Goal: Use online tool/utility: Utilize a website feature to perform a specific function

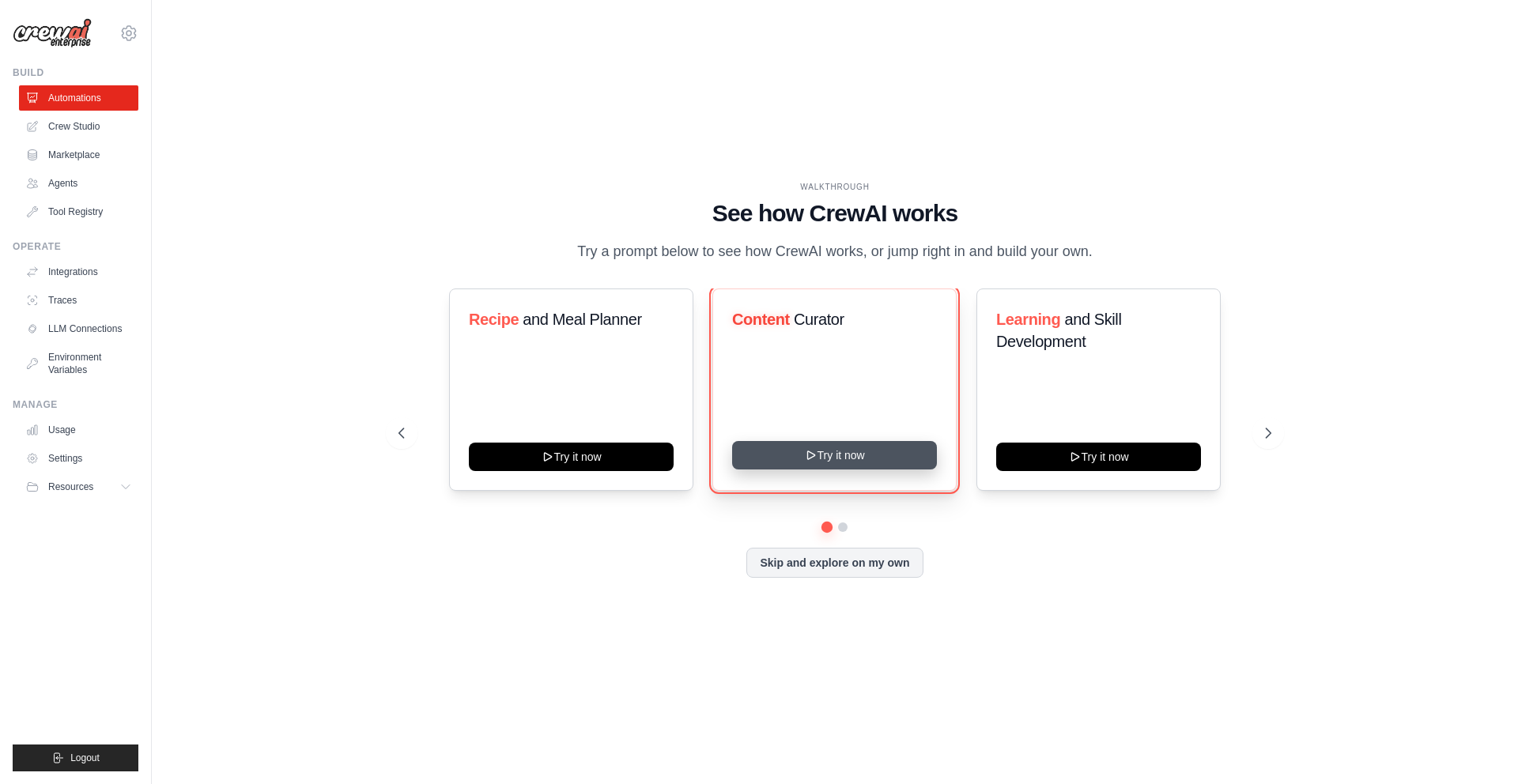
click at [823, 465] on button "Try it now" at bounding box center [834, 456] width 205 height 29
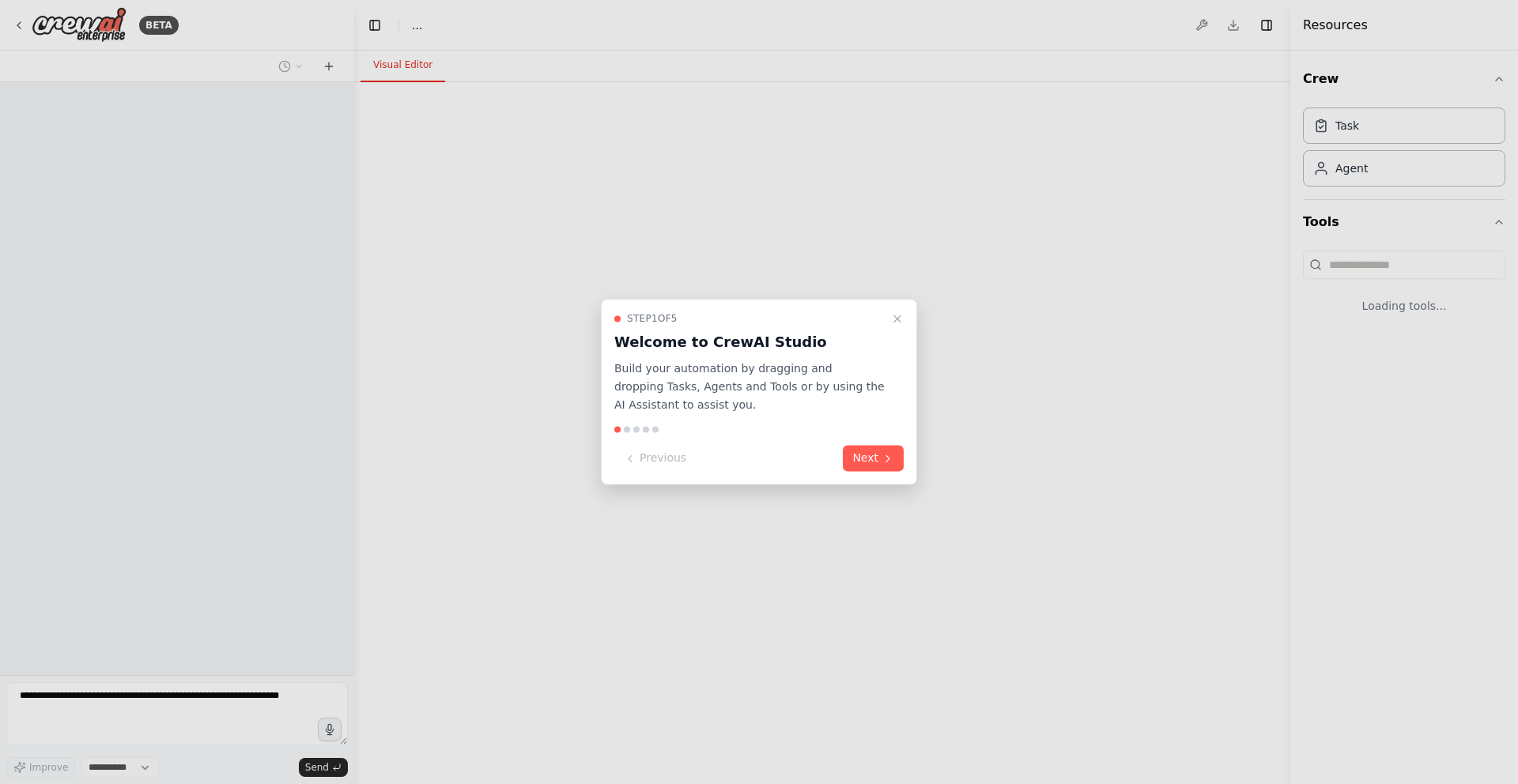
select select "****"
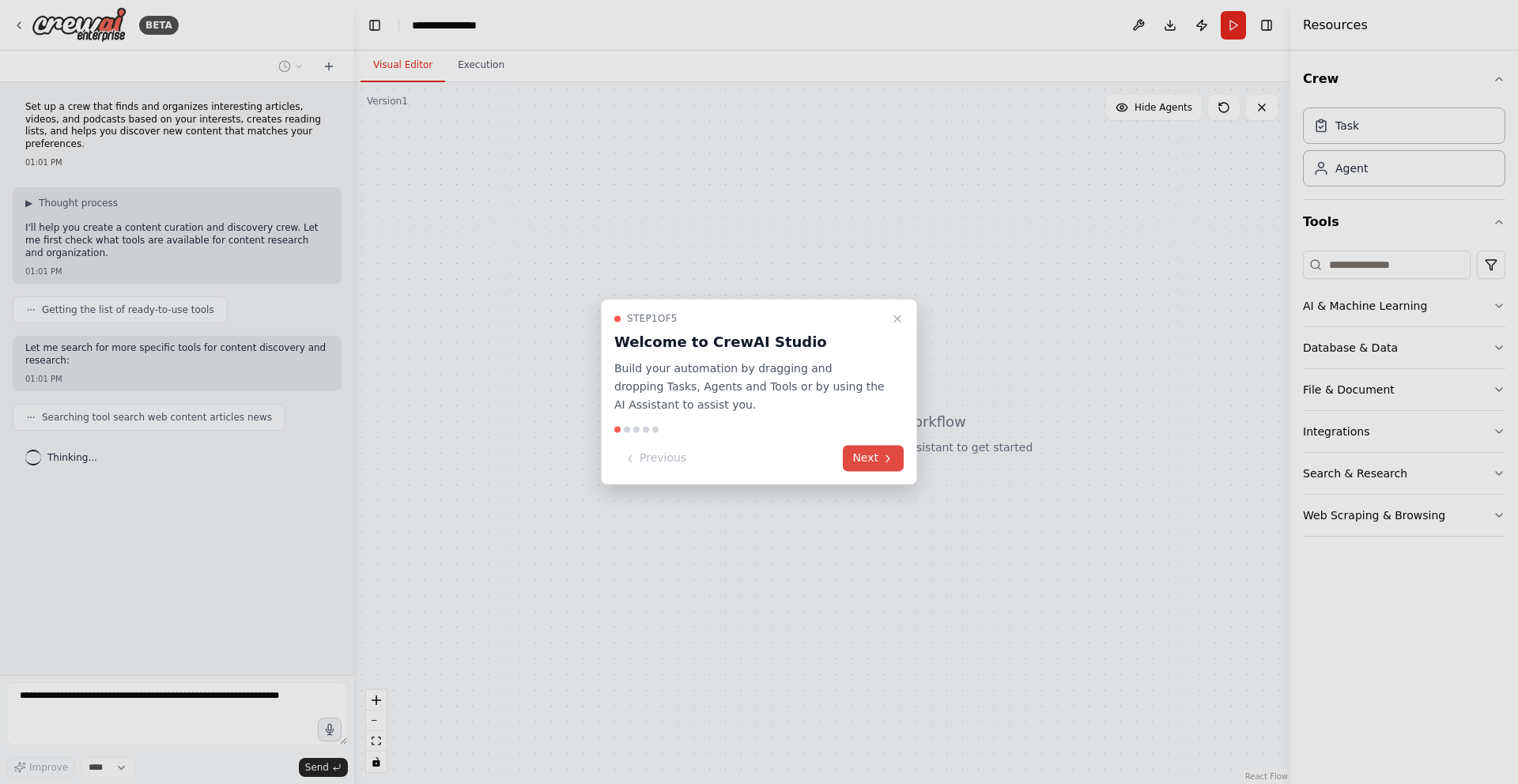
click at [871, 456] on button "Next" at bounding box center [873, 458] width 61 height 26
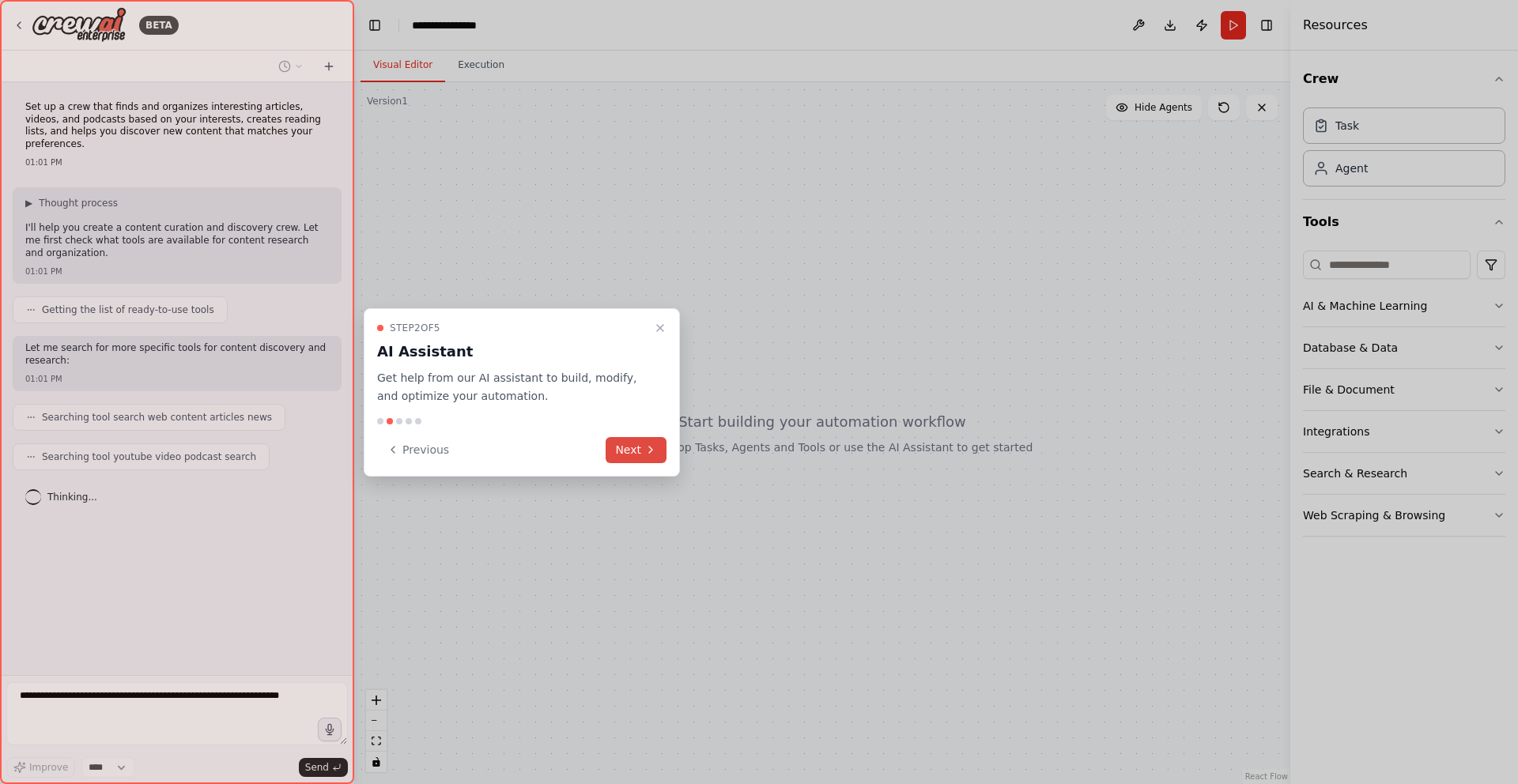
click at [649, 455] on icon at bounding box center [651, 449] width 13 height 13
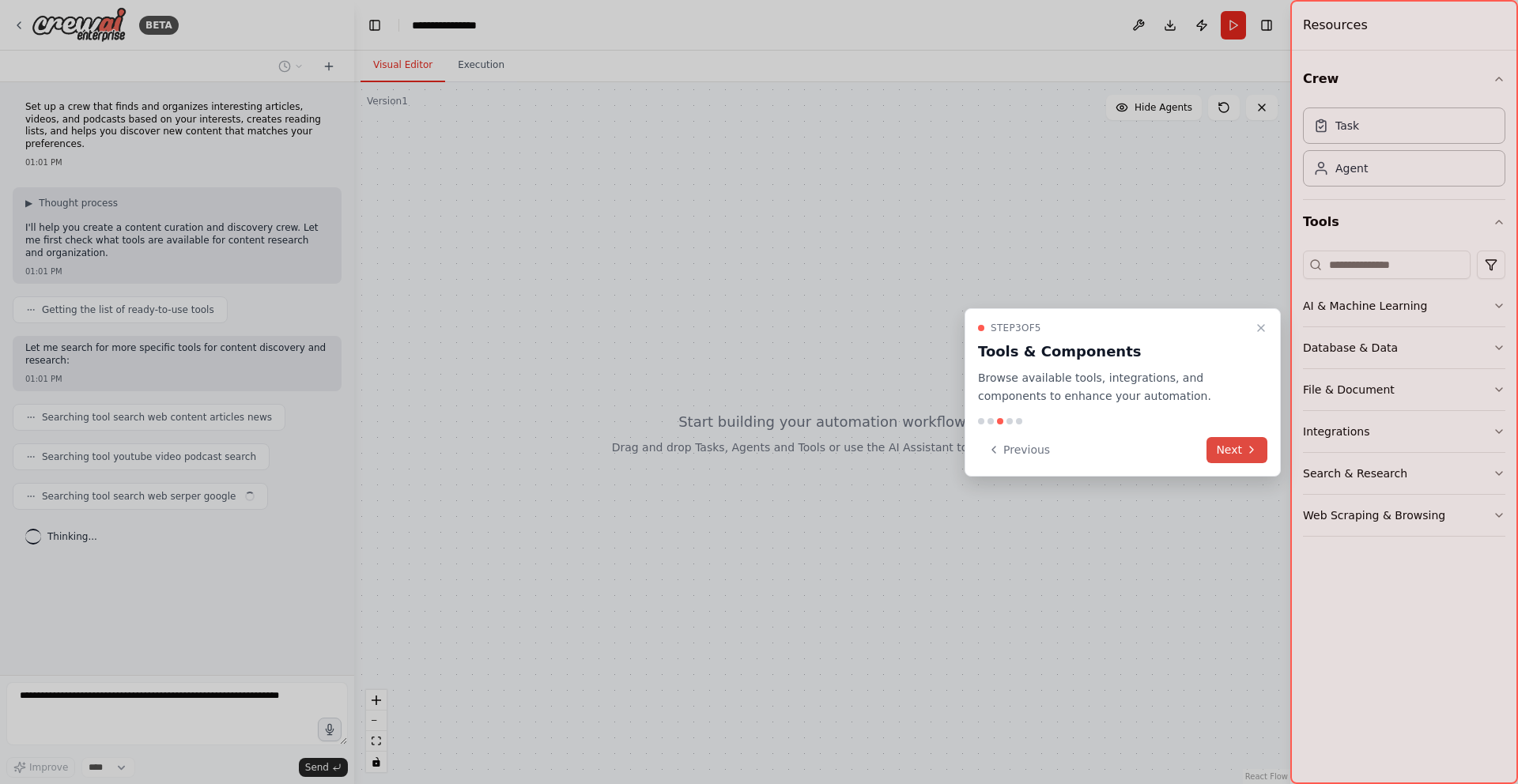
click at [1221, 447] on button "Next" at bounding box center [1237, 449] width 61 height 26
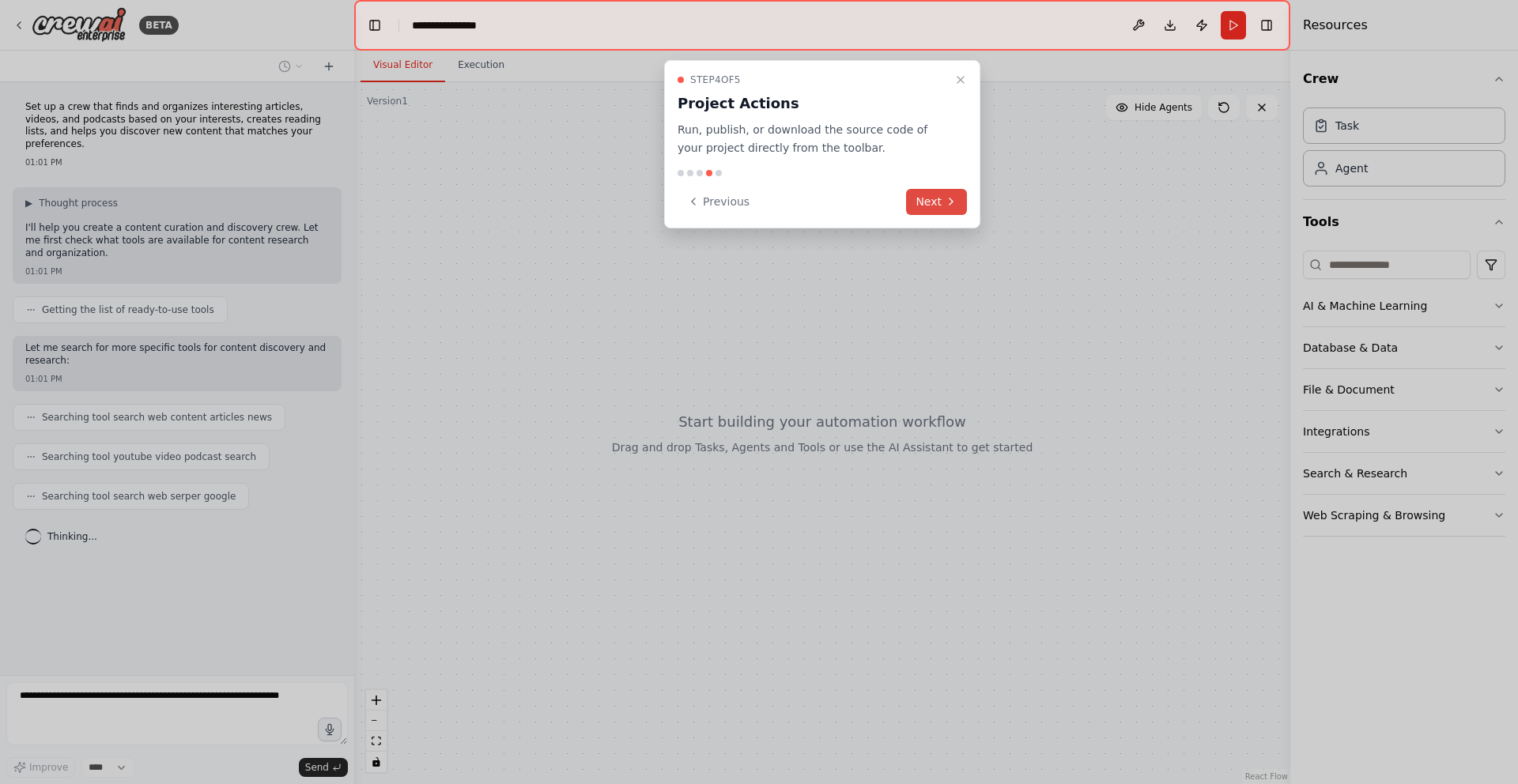
click at [952, 197] on icon at bounding box center [951, 201] width 13 height 13
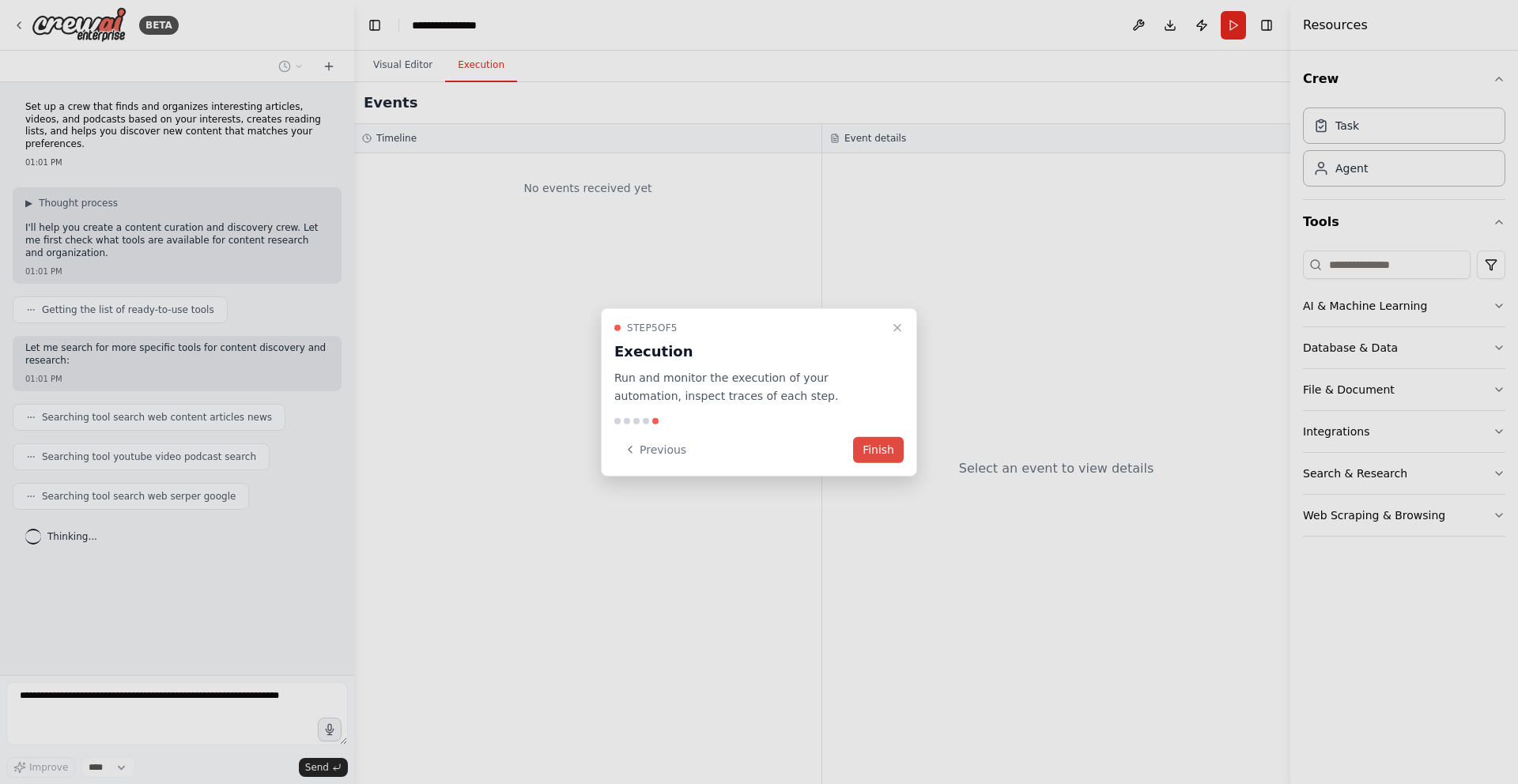
click at [875, 445] on button "Finish" at bounding box center [878, 448] width 51 height 26
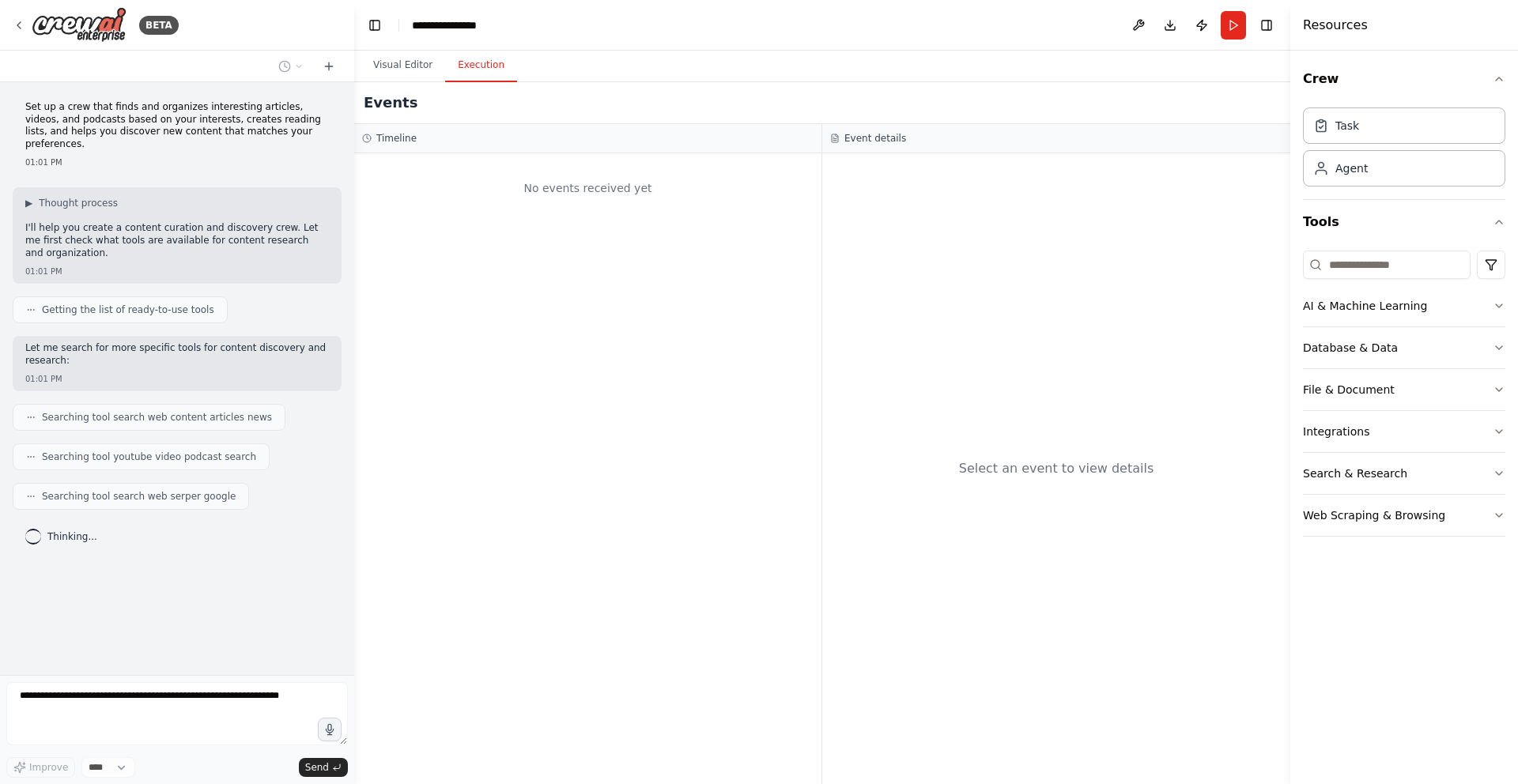
click at [497, 64] on button "Execution" at bounding box center [481, 65] width 72 height 33
click at [433, 64] on button "Visual Editor" at bounding box center [403, 65] width 84 height 33
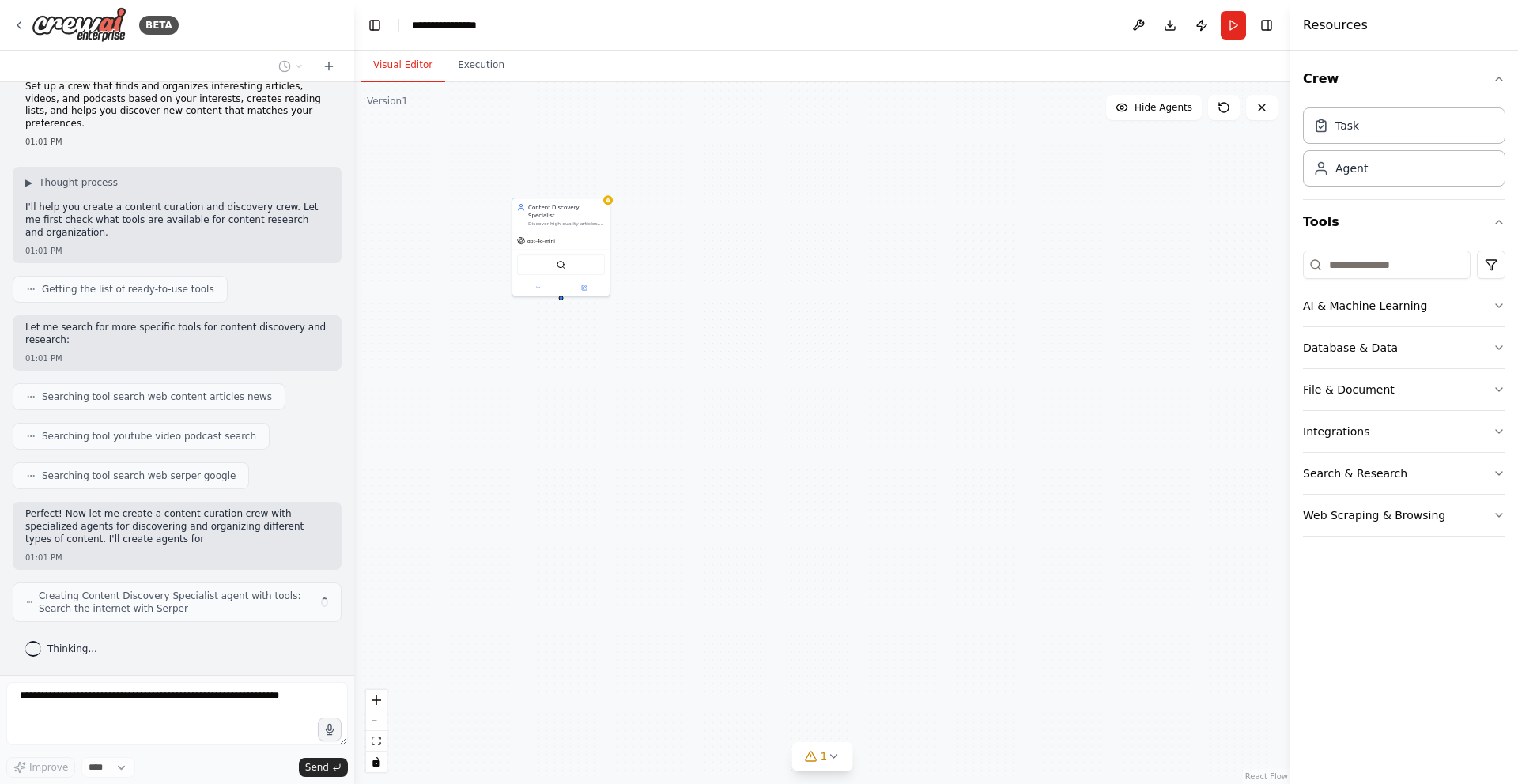
scroll to position [33, 0]
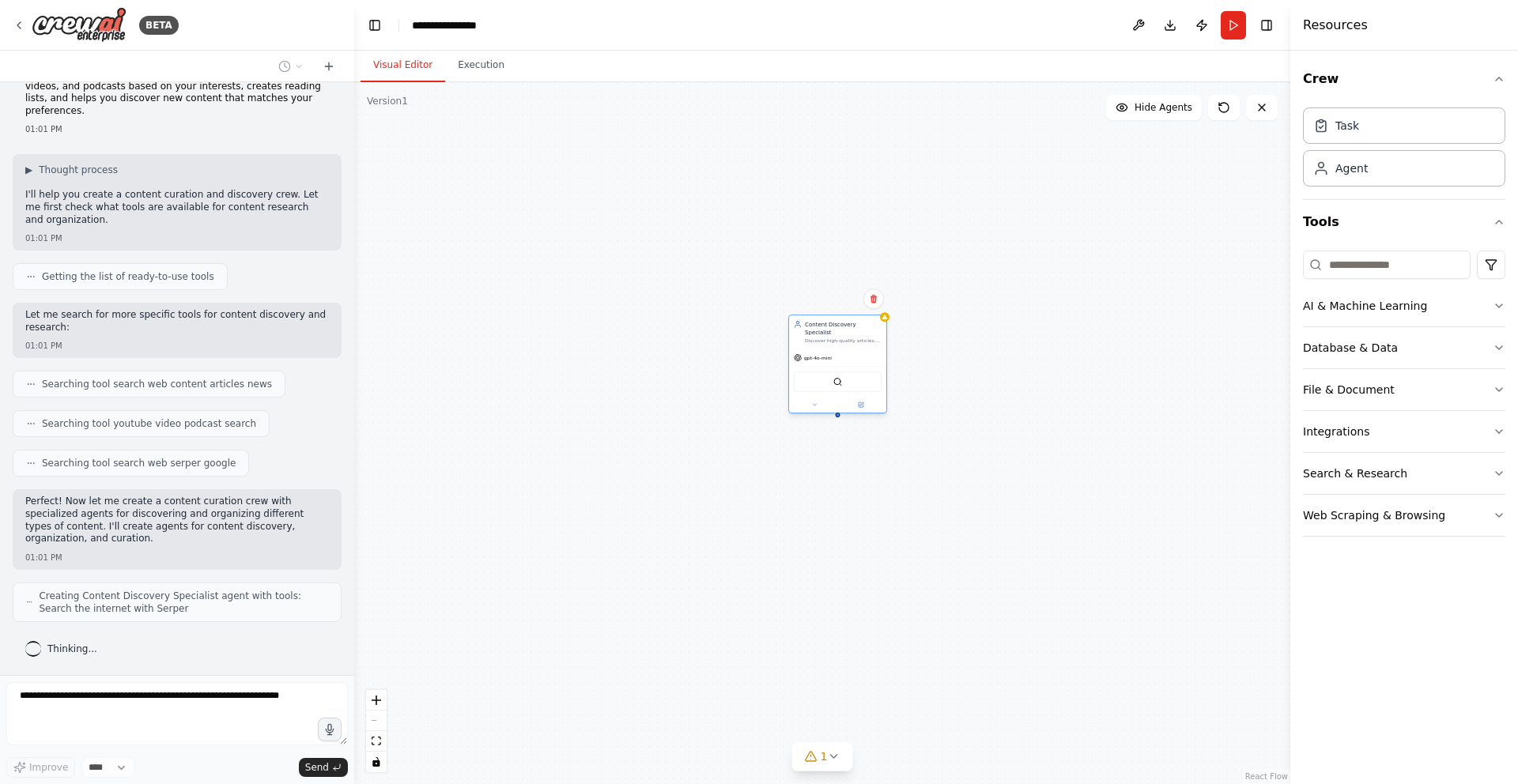
drag, startPoint x: 590, startPoint y: 234, endPoint x: 866, endPoint y: 357, distance: 302.2
click at [867, 357] on div "gpt-4o-mini" at bounding box center [837, 357] width 98 height 17
click at [840, 358] on div "gpt-4o-mini" at bounding box center [837, 365] width 98 height 17
click at [835, 385] on img at bounding box center [838, 389] width 10 height 10
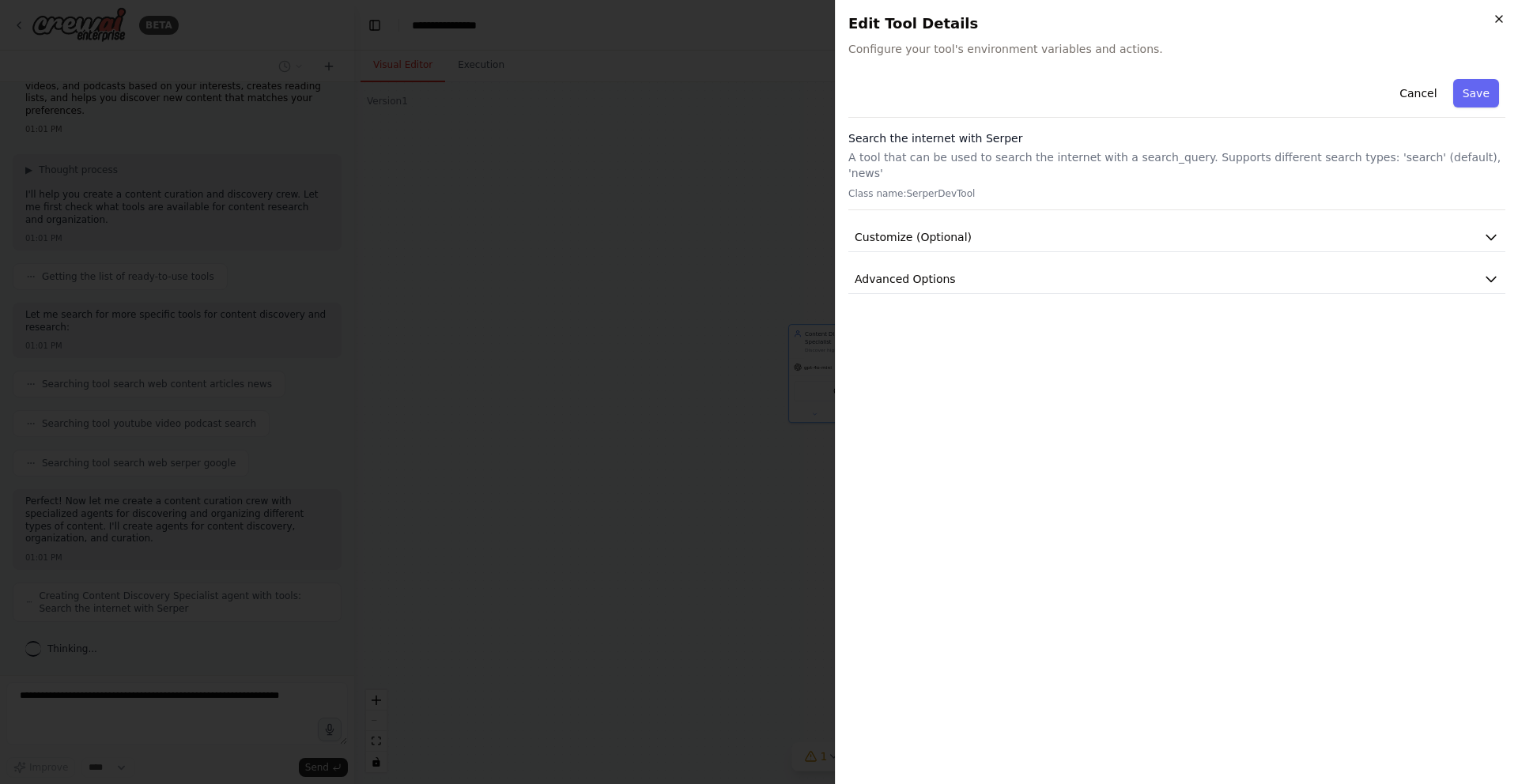
click at [1492, 15] on icon "button" at bounding box center [1498, 19] width 13 height 13
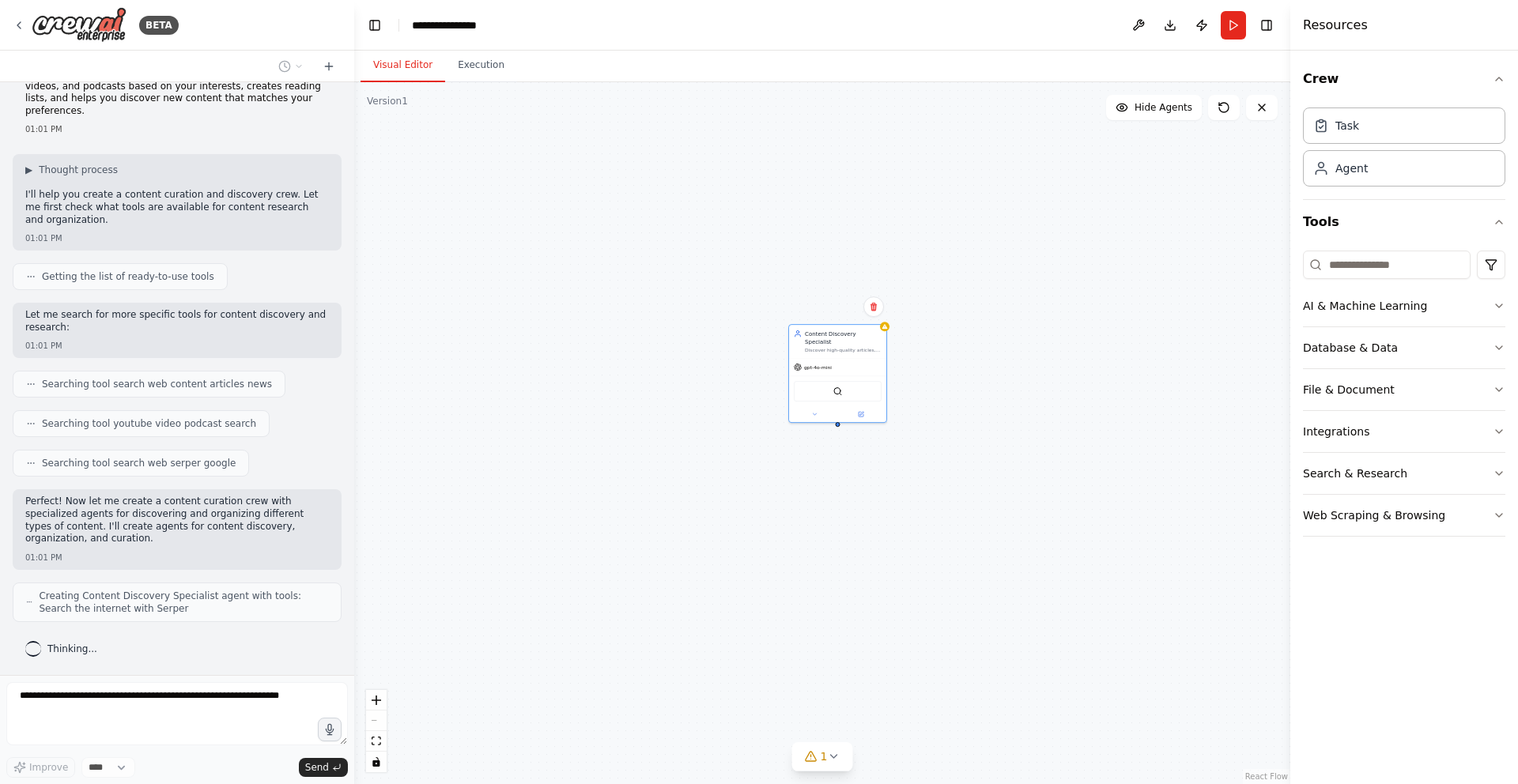
scroll to position [85, 0]
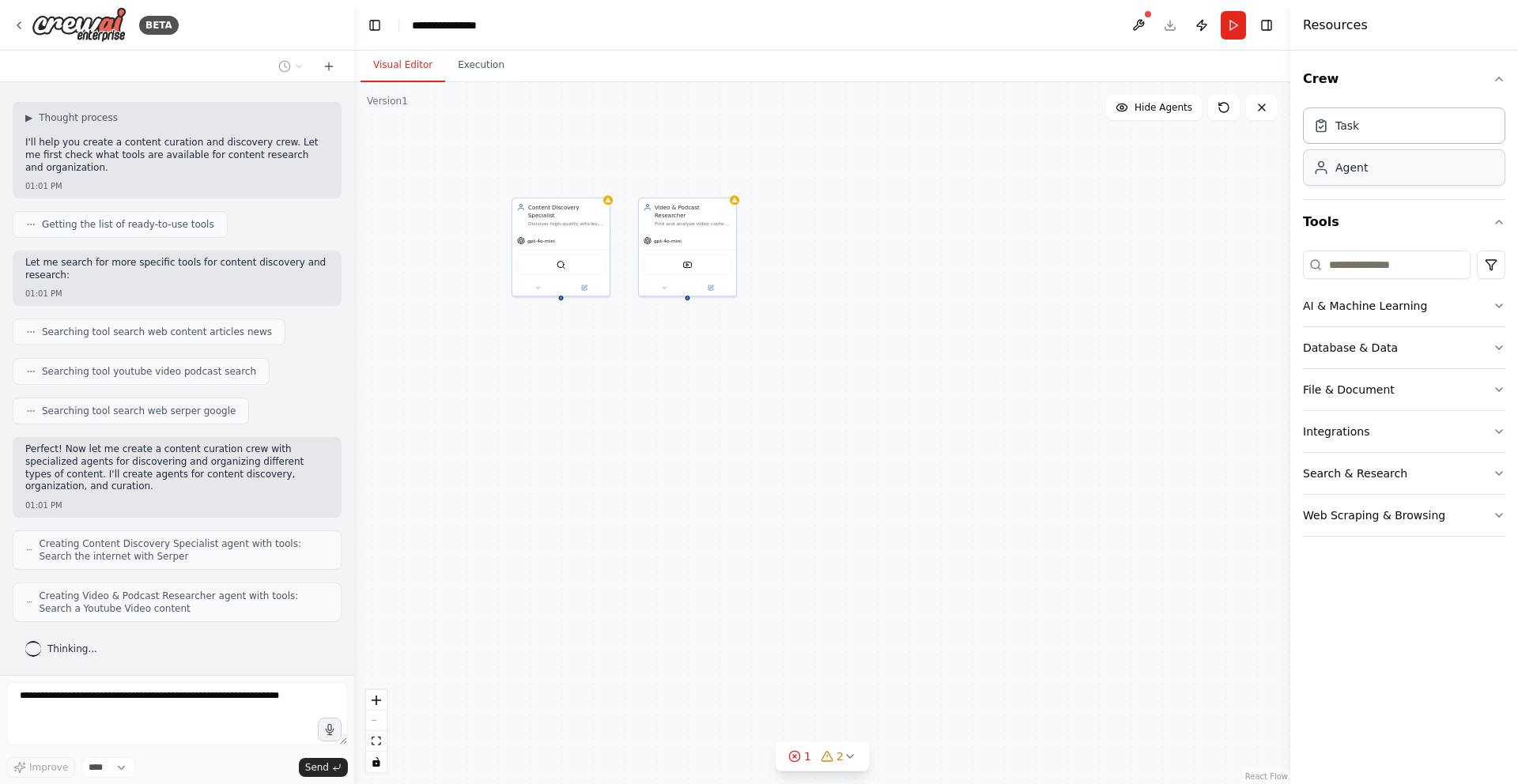
click at [1389, 174] on div "Agent" at bounding box center [1403, 167] width 202 height 37
